Goal: Information Seeking & Learning: Learn about a topic

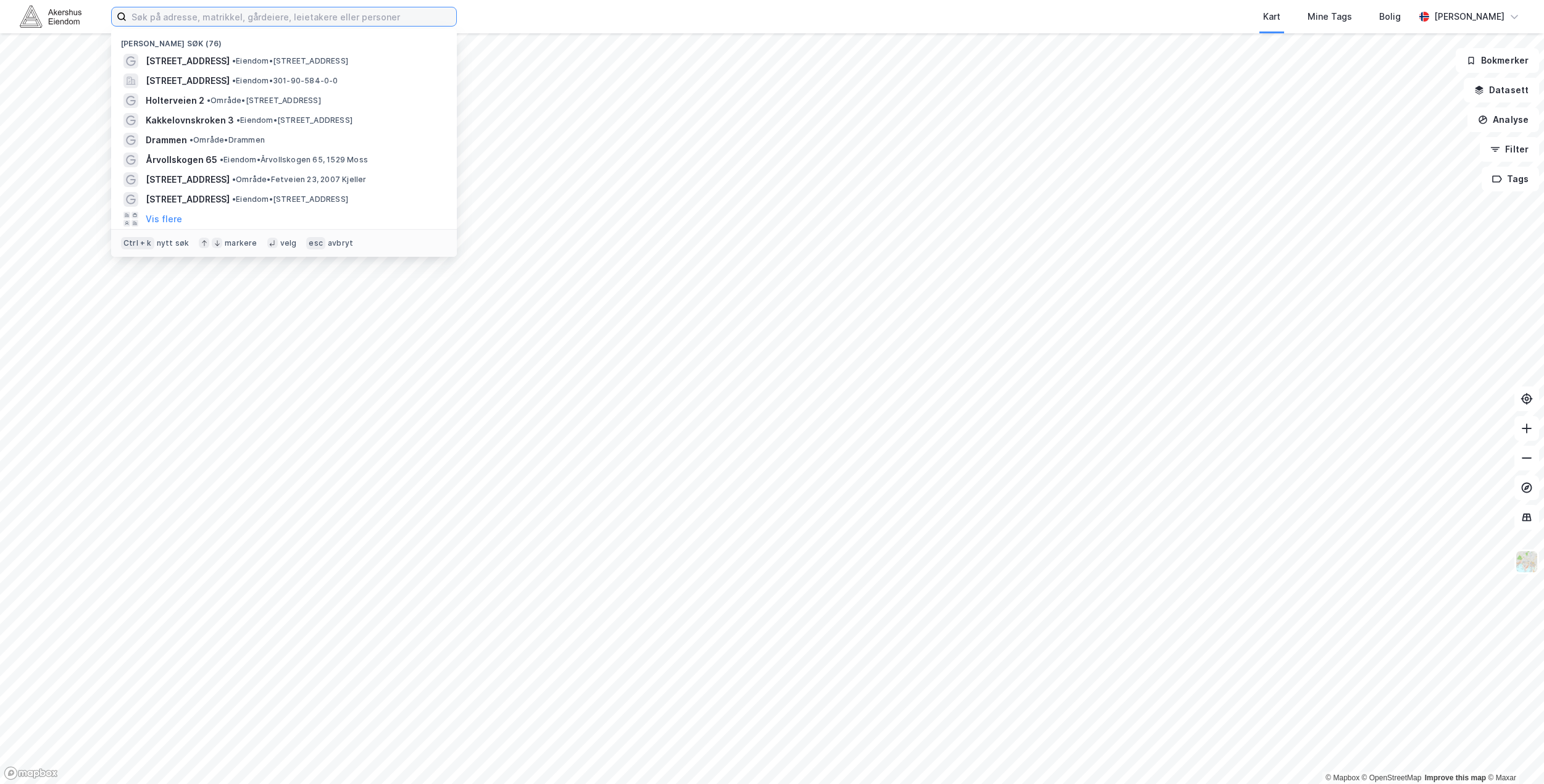
click at [217, 23] on input at bounding box center [291, 16] width 330 height 18
type input "[STREET_ADDRESS]"
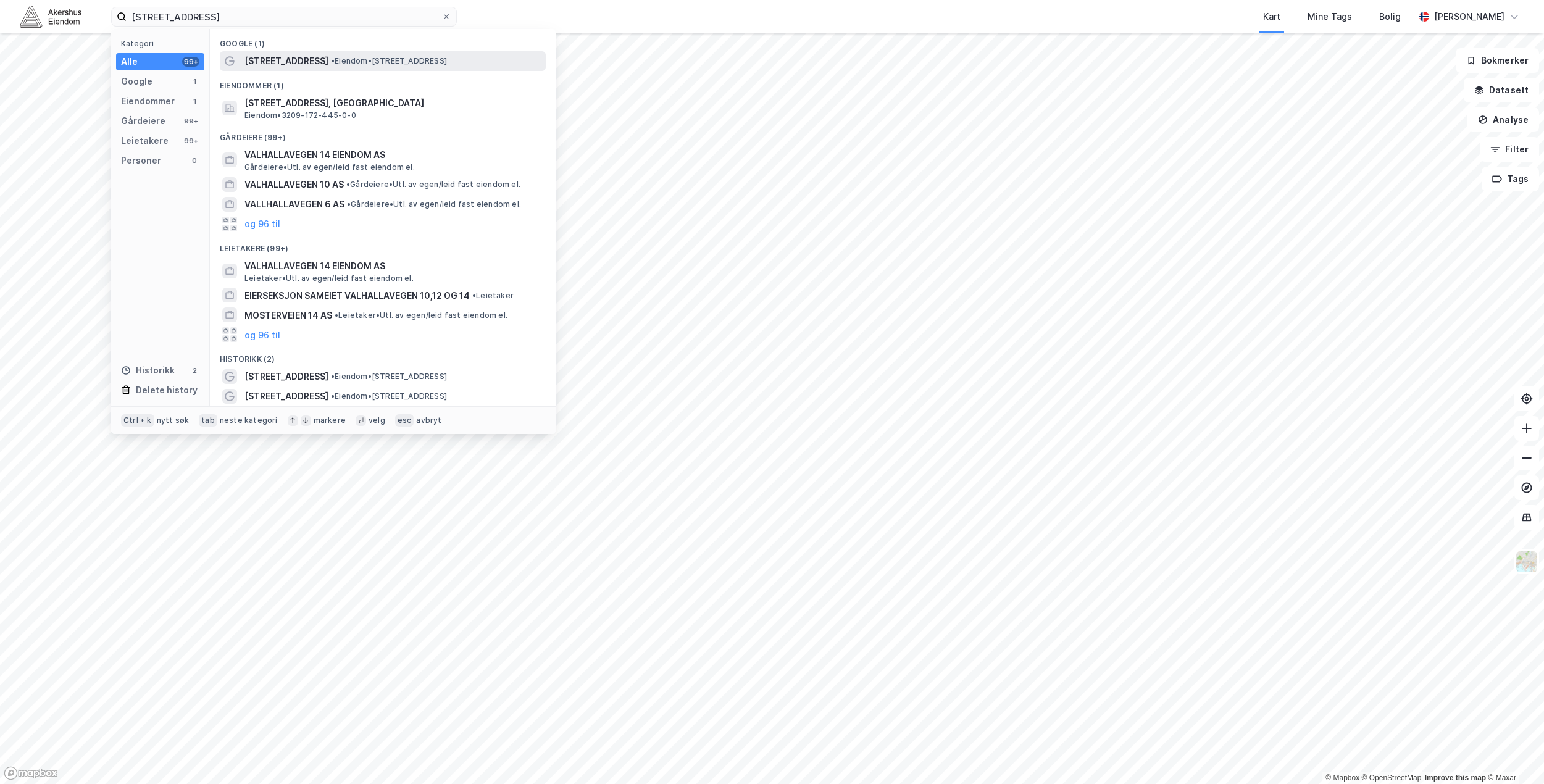
click at [331, 63] on span "•" at bounding box center [332, 61] width 4 height 10
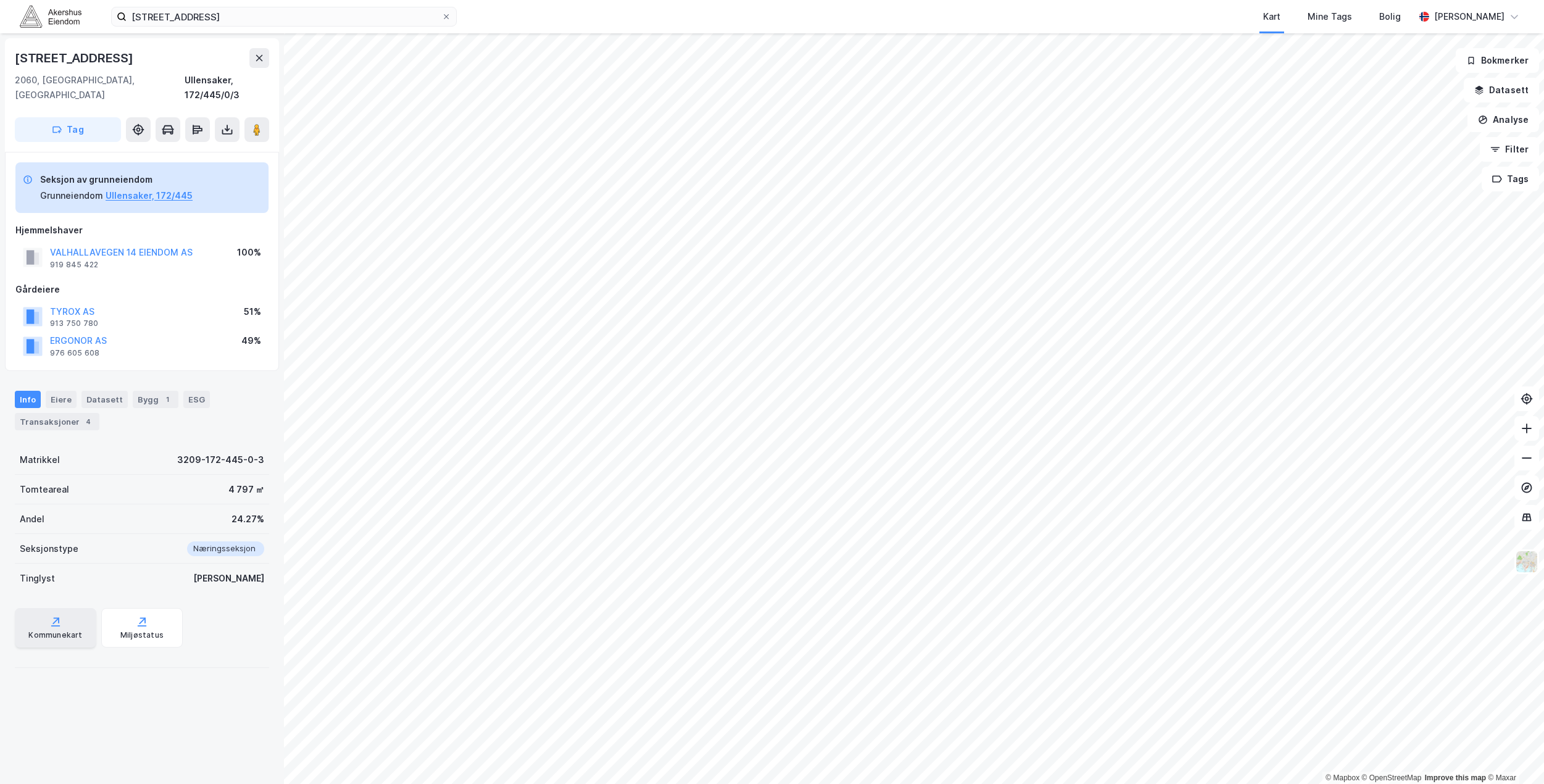
click at [54, 630] on div "Kommunekart" at bounding box center [54, 635] width 54 height 10
